Goal: Navigation & Orientation: Find specific page/section

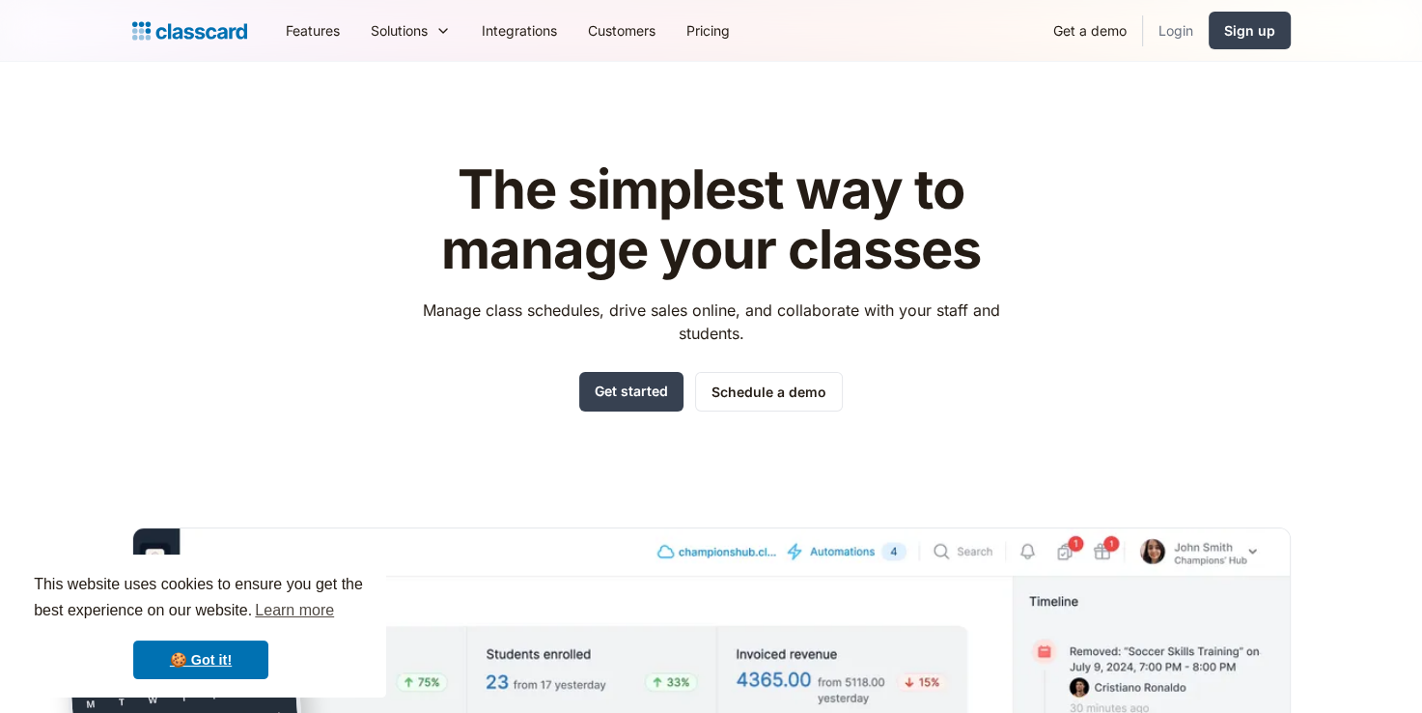
click at [1171, 29] on link "Login" at bounding box center [1176, 30] width 66 height 43
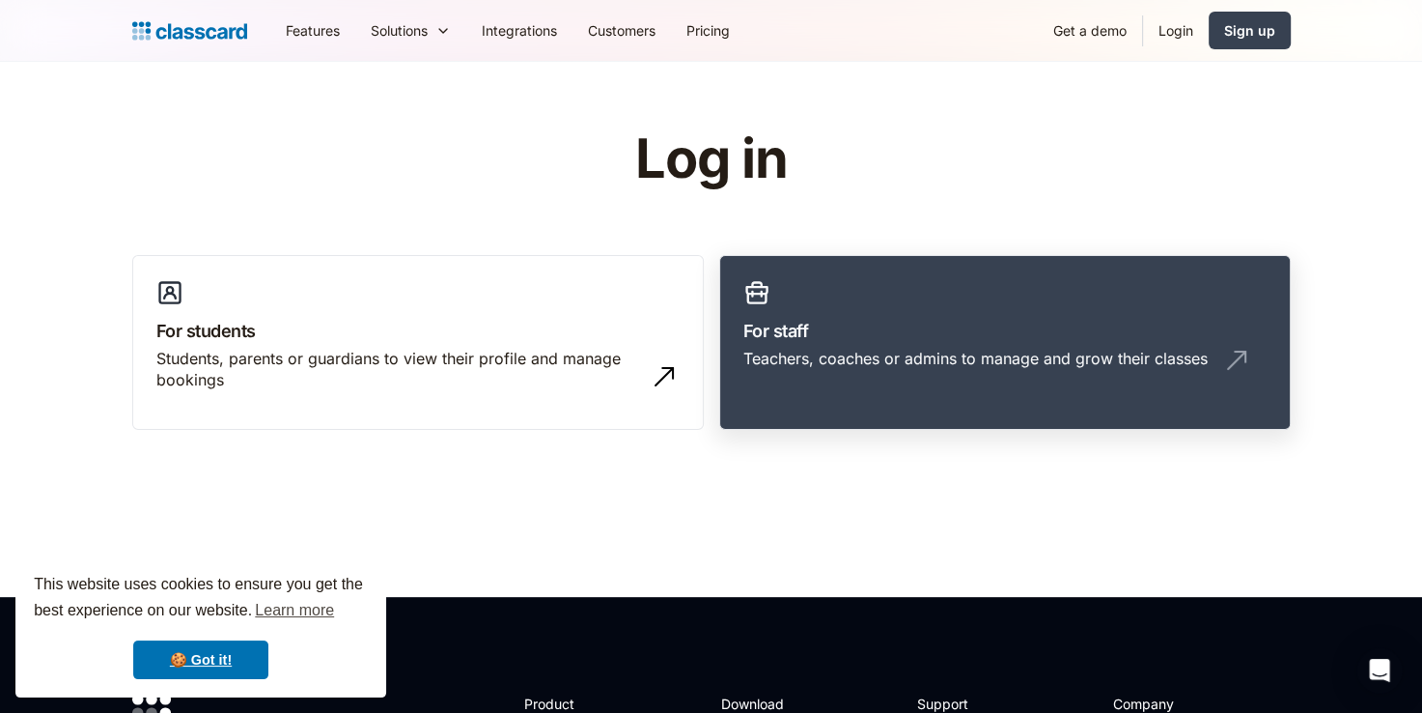
click at [852, 336] on h3 "For staff" at bounding box center [1004, 331] width 523 height 26
